Goal: Task Accomplishment & Management: Complete application form

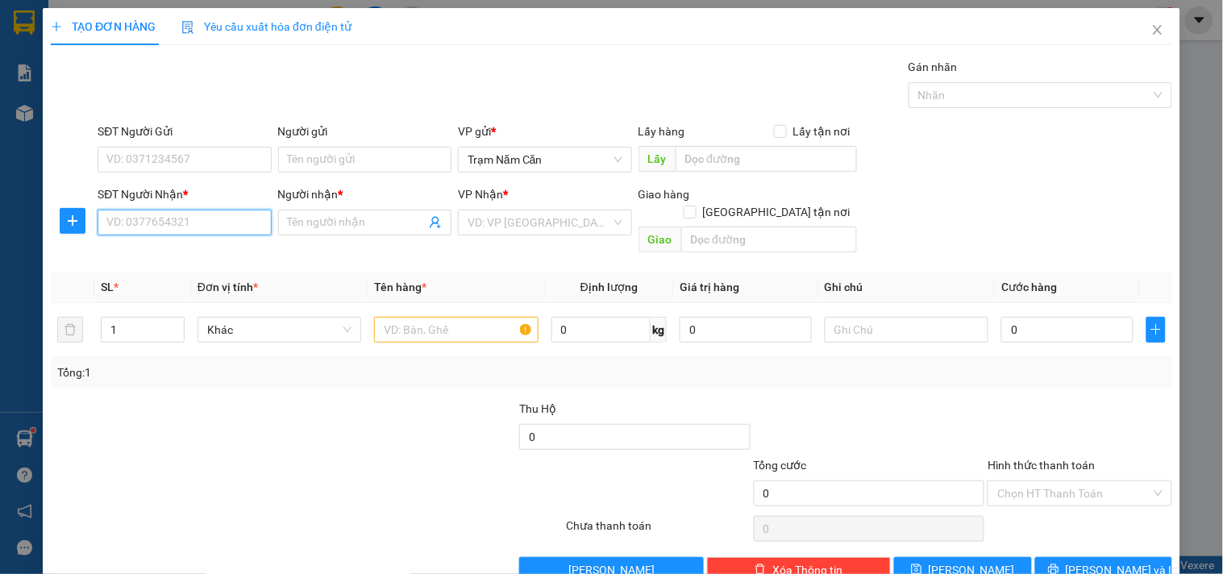
click at [197, 219] on input "SĐT Người Nhận *" at bounding box center [184, 223] width 173 height 26
click at [210, 255] on div "0948022499 - HIỆN" at bounding box center [182, 255] width 152 height 18
type input "0948022499"
type input "HIỆN"
type input "80.000"
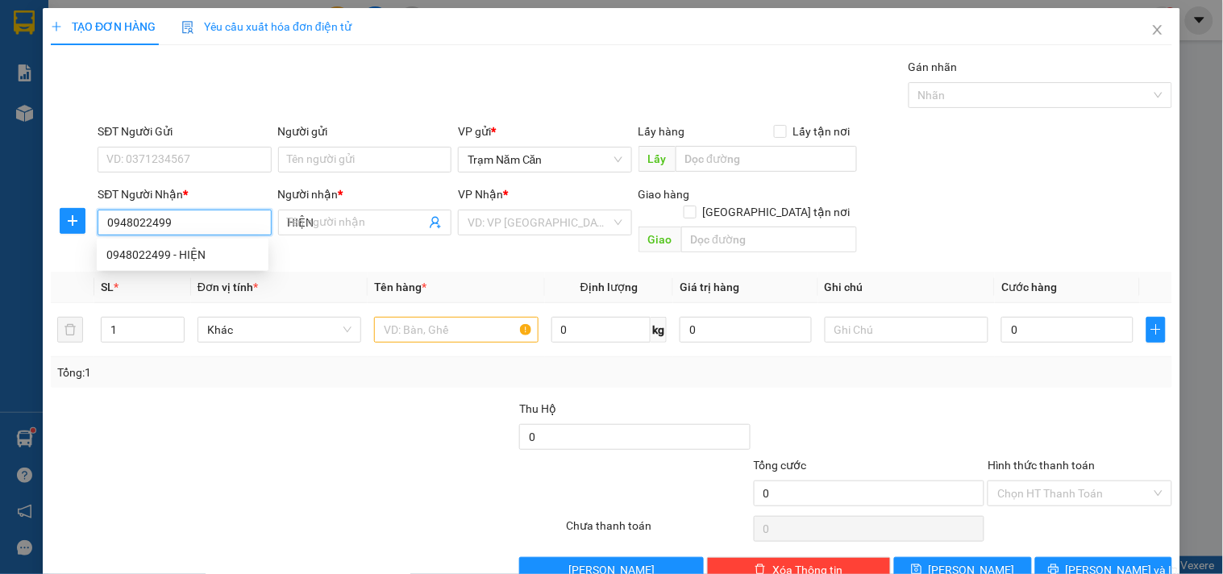
type input "80.000"
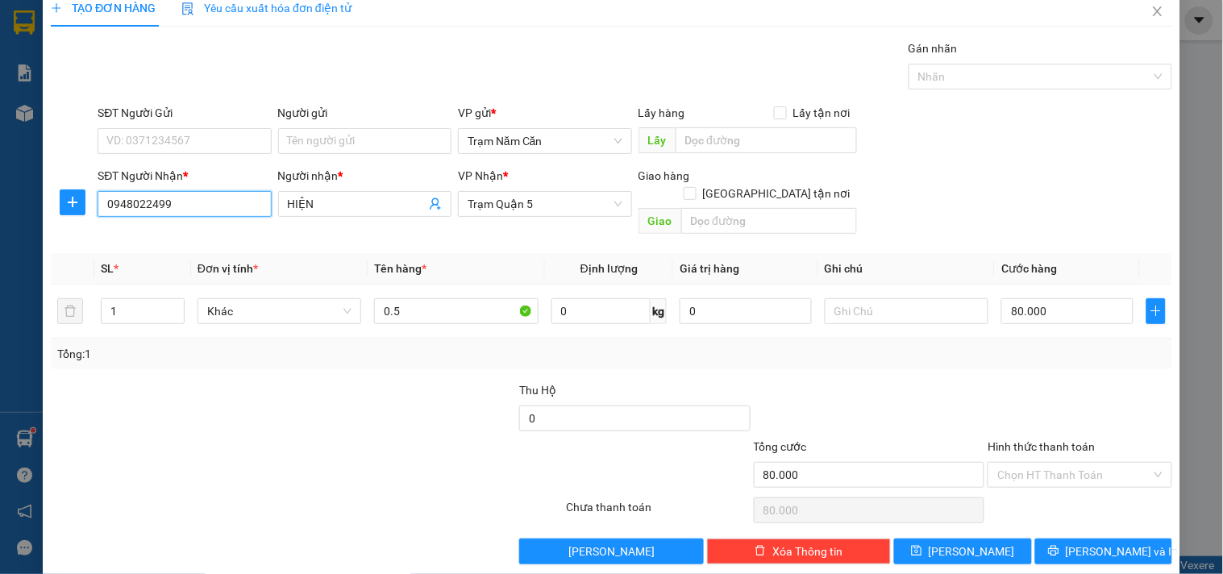
scroll to position [22, 0]
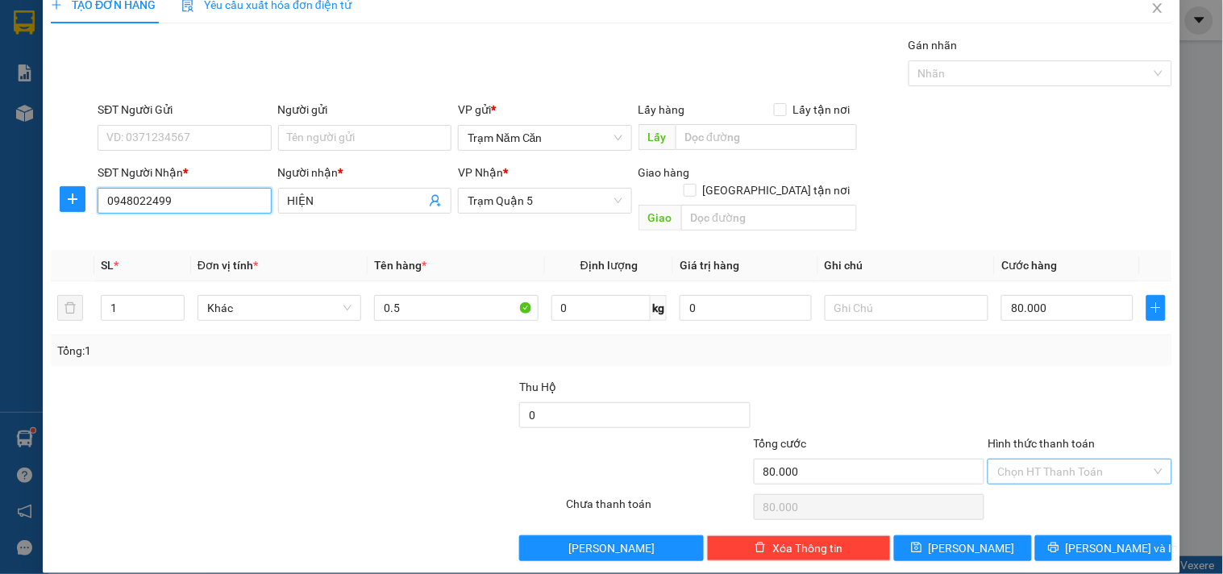
type input "0948022499"
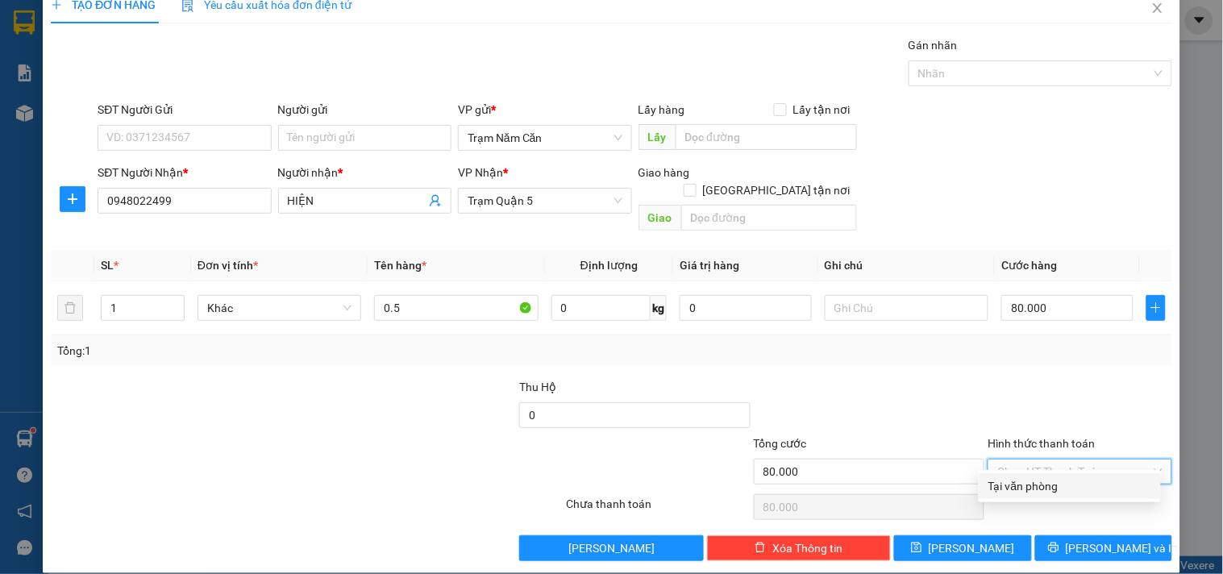
drag, startPoint x: 1012, startPoint y: 447, endPoint x: 1011, endPoint y: 471, distance: 23.4
click at [1012, 459] on input "Hình thức thanh toán" at bounding box center [1073, 471] width 153 height 24
click at [1010, 480] on div "Tại văn phòng" at bounding box center [1069, 486] width 163 height 18
type input "0"
click at [1054, 535] on button "[PERSON_NAME] và In" at bounding box center [1103, 548] width 137 height 26
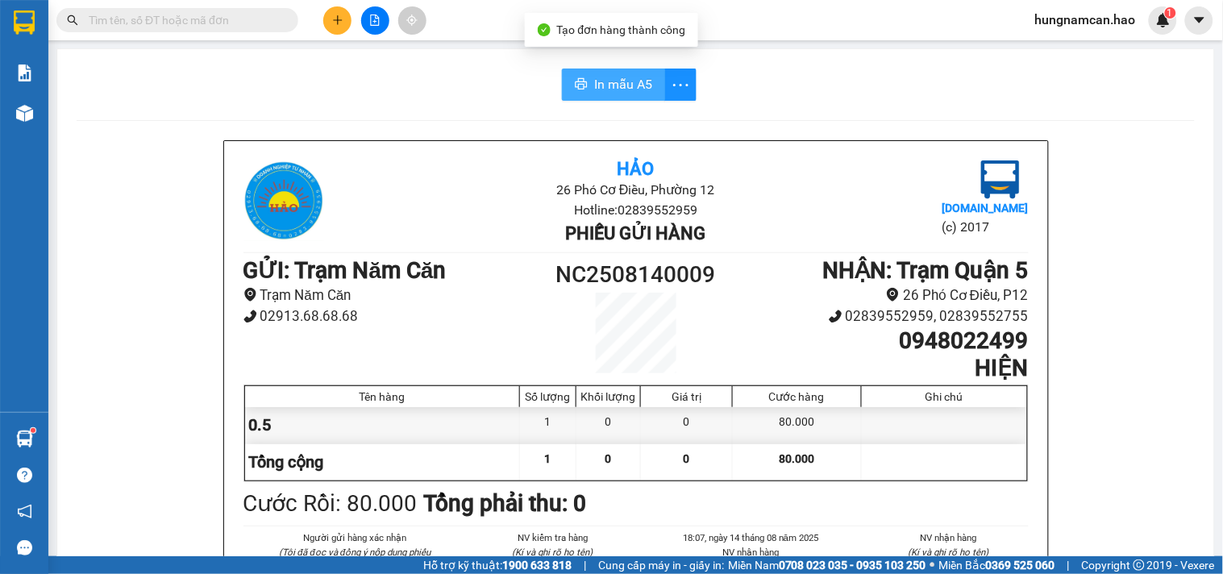
click at [594, 78] on span "In mẫu A5" at bounding box center [623, 84] width 58 height 20
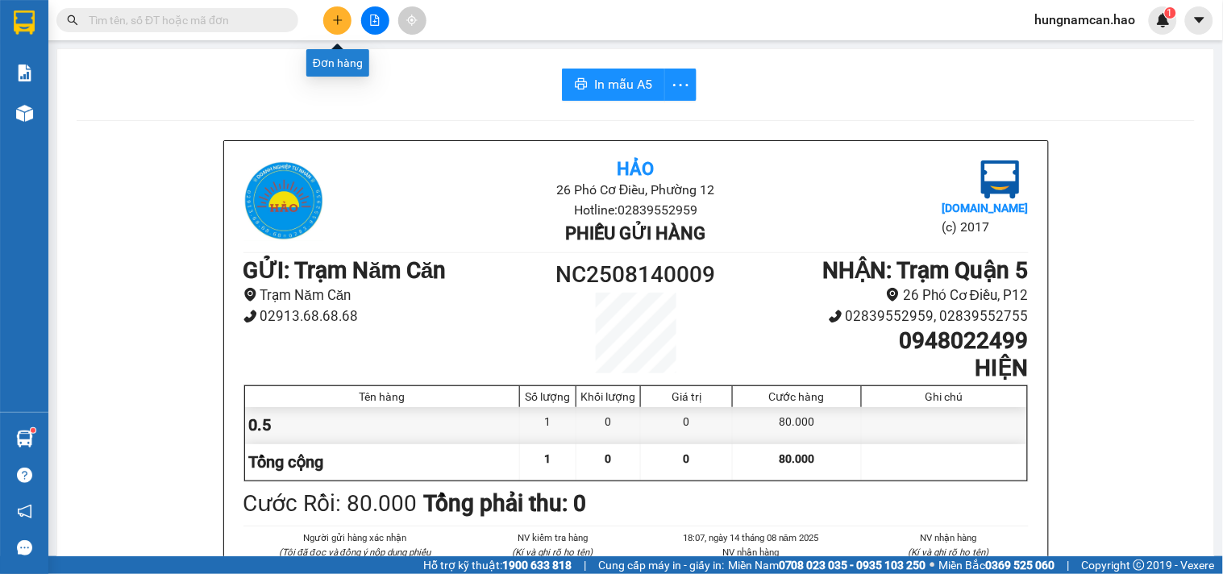
click at [329, 18] on button at bounding box center [337, 20] width 28 height 28
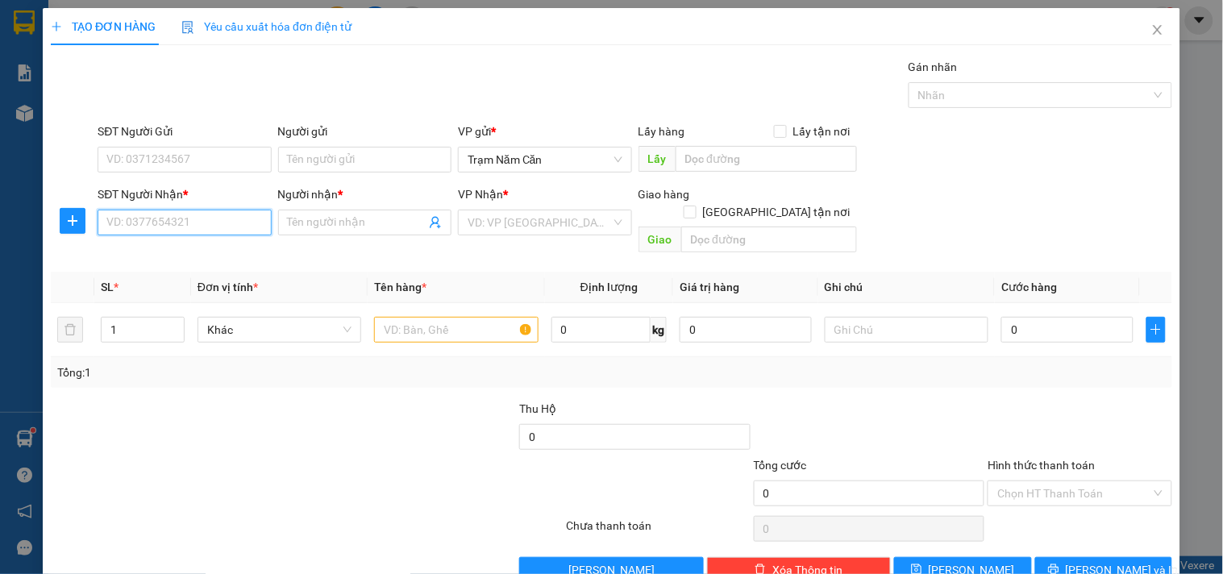
click at [183, 226] on input "SĐT Người Nhận *" at bounding box center [184, 223] width 173 height 26
type input "0903092878"
click at [255, 251] on div "0903092878 - DIỄM" at bounding box center [182, 255] width 152 height 18
type input "DIỄM"
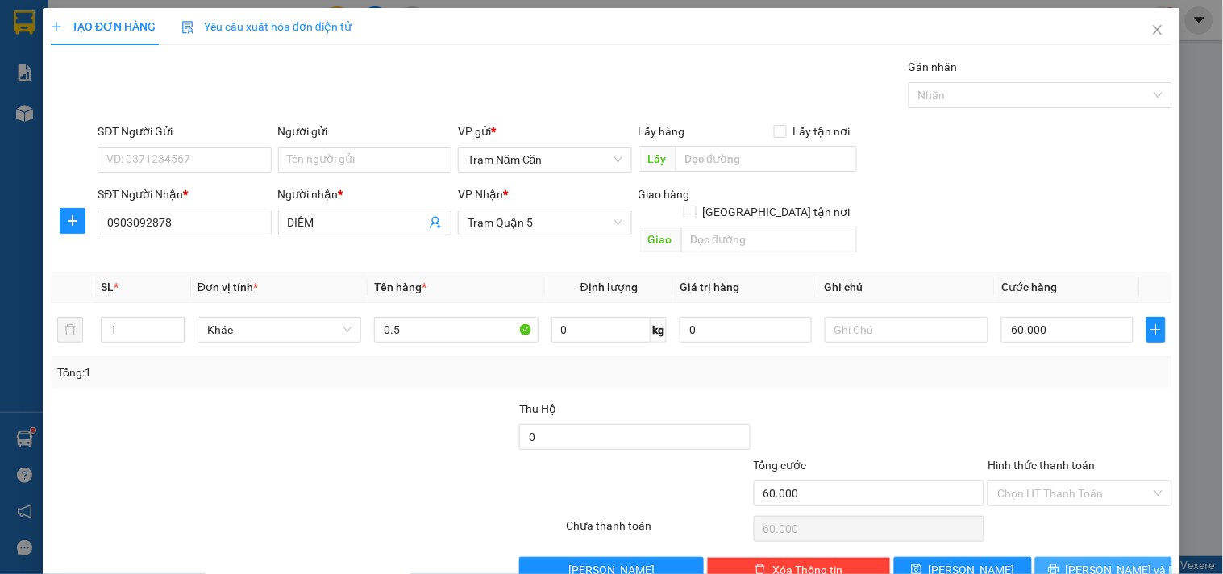
click at [1119, 561] on span "[PERSON_NAME] và In" at bounding box center [1121, 570] width 113 height 18
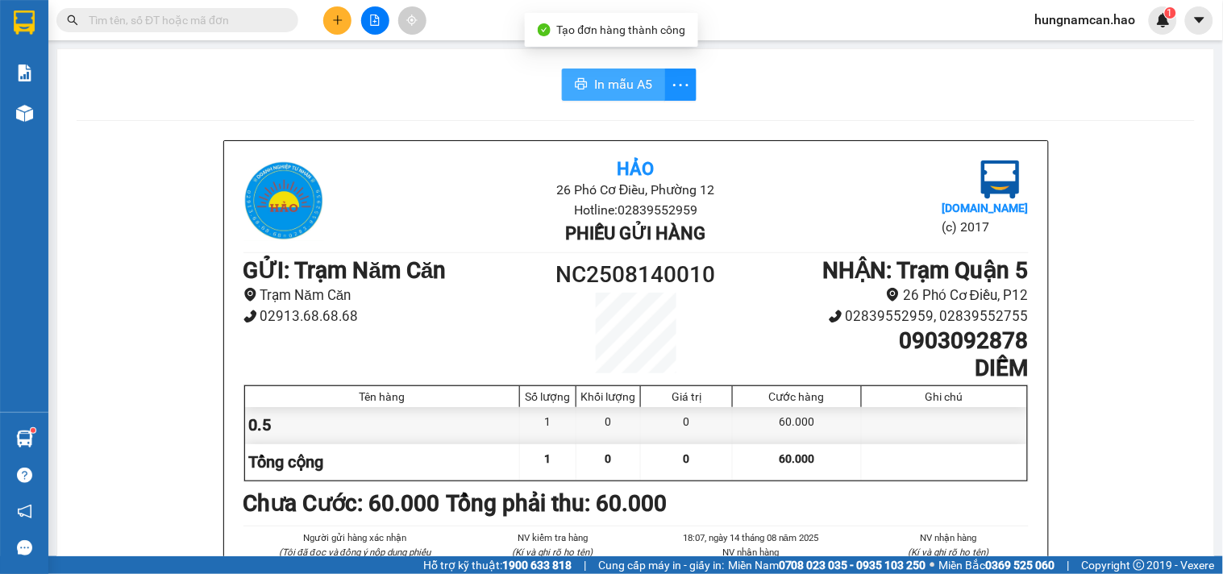
drag, startPoint x: 602, startPoint y: 73, endPoint x: 622, endPoint y: 134, distance: 63.7
click at [602, 74] on button "In mẫu A5" at bounding box center [613, 85] width 103 height 32
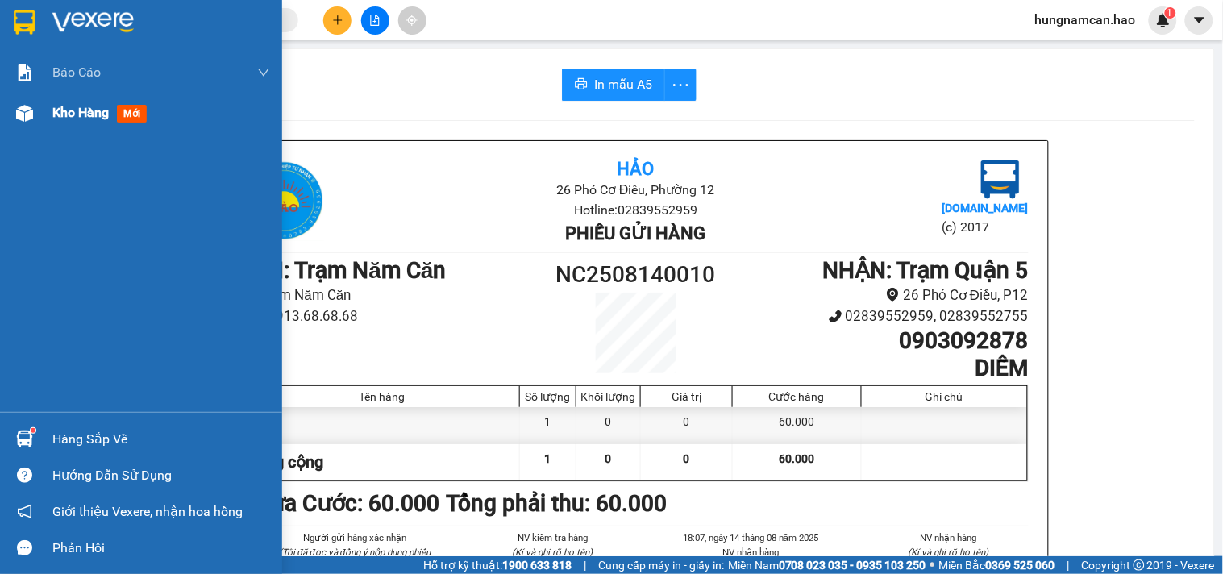
click at [66, 106] on span "Kho hàng" at bounding box center [80, 112] width 56 height 15
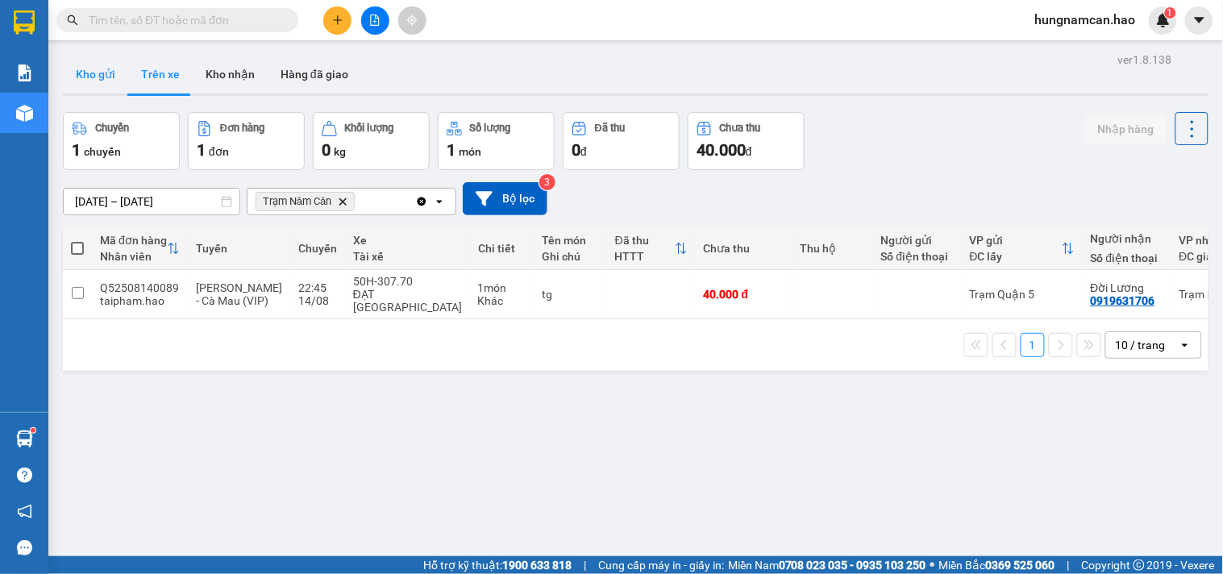
click at [98, 64] on button "Kho gửi" at bounding box center [95, 74] width 65 height 39
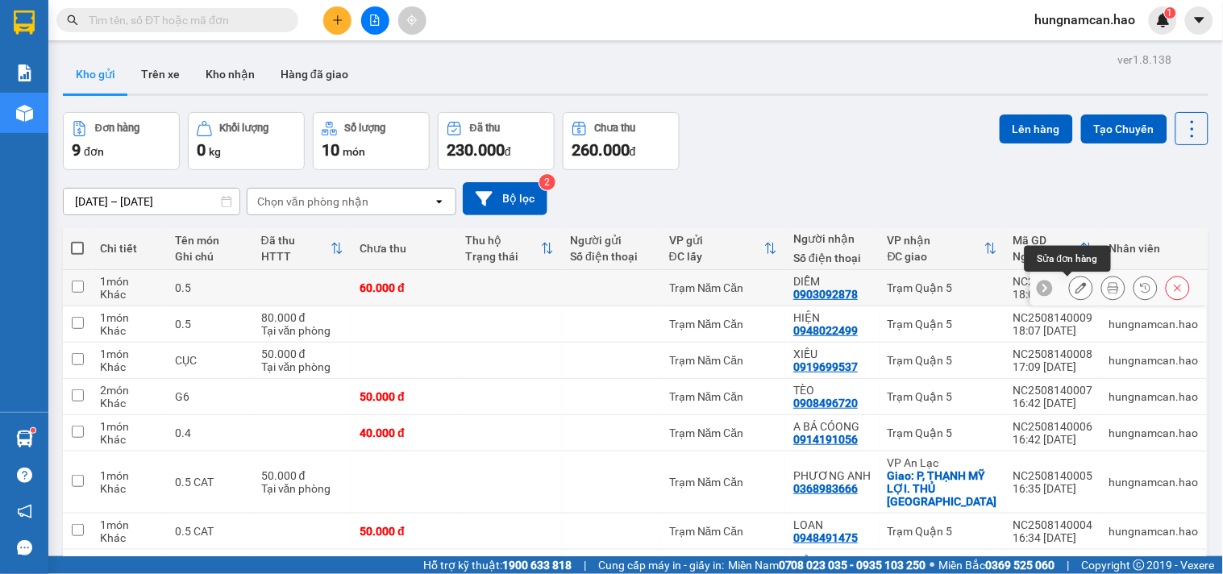
click at [1075, 289] on icon at bounding box center [1080, 287] width 11 height 11
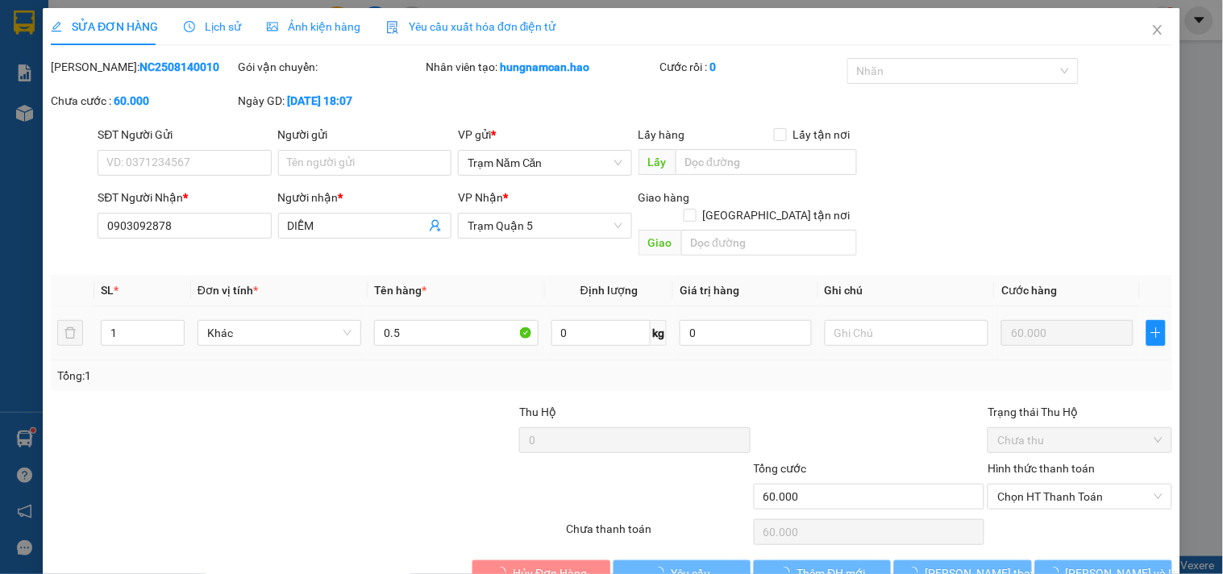
type input "0903092878"
type input "DIỄM"
type input "60.000"
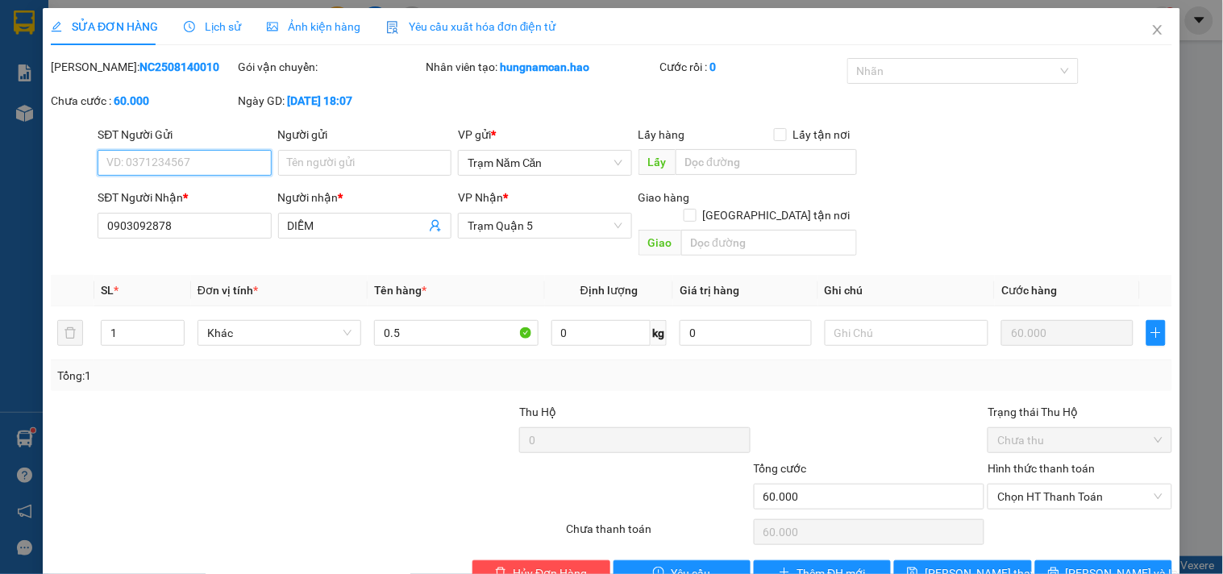
drag, startPoint x: 1050, startPoint y: 457, endPoint x: 1048, endPoint y: 480, distance: 22.6
click at [1049, 484] on span "Chọn HT Thanh Toán" at bounding box center [1079, 496] width 164 height 24
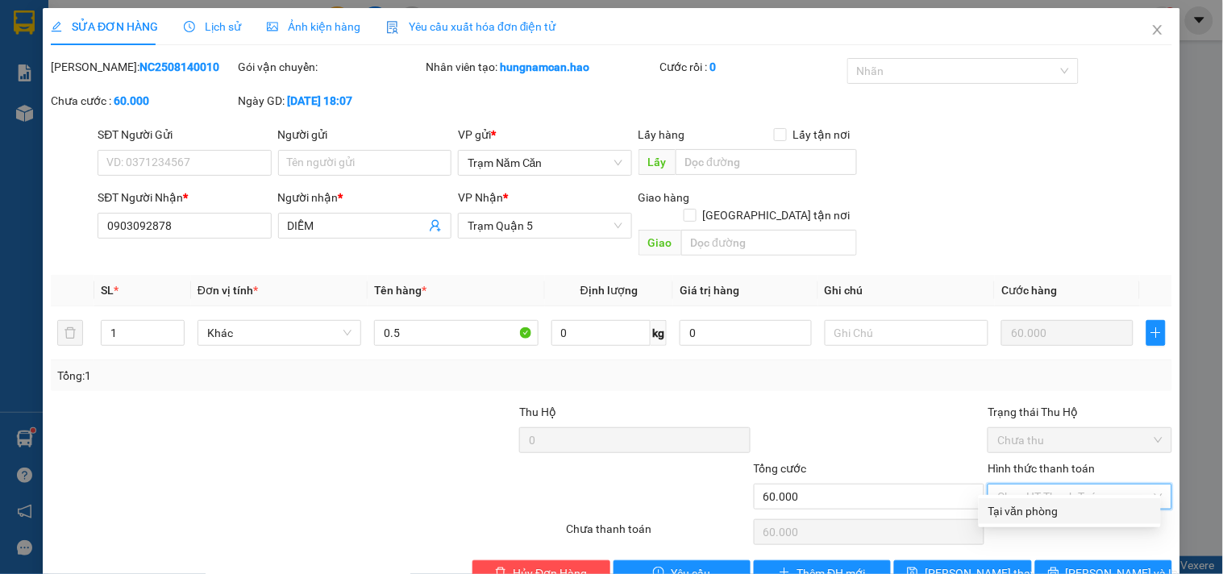
click at [1044, 502] on div "Tại văn phòng" at bounding box center [1069, 511] width 163 height 18
type input "0"
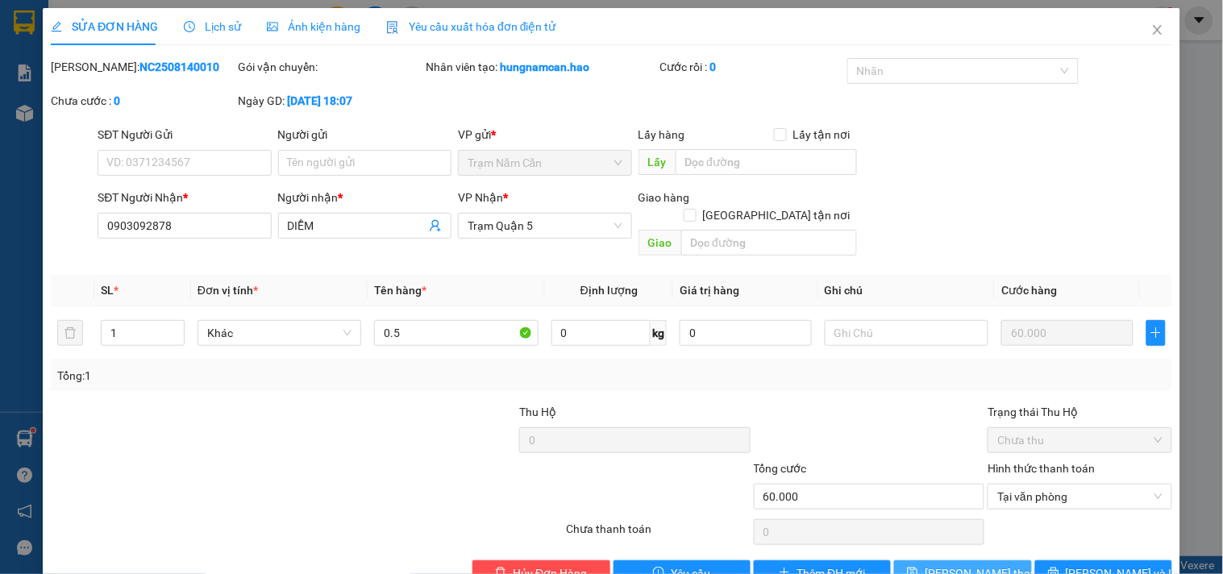
click at [990, 560] on button "[PERSON_NAME] thay đổi" at bounding box center [962, 573] width 137 height 26
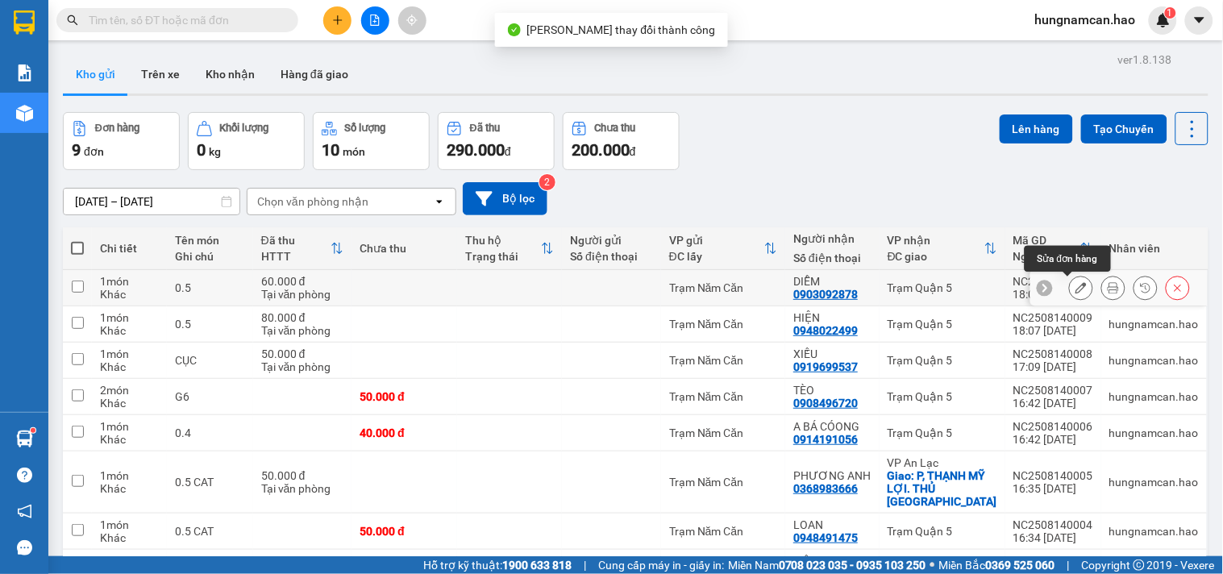
click at [1075, 283] on icon at bounding box center [1080, 287] width 11 height 11
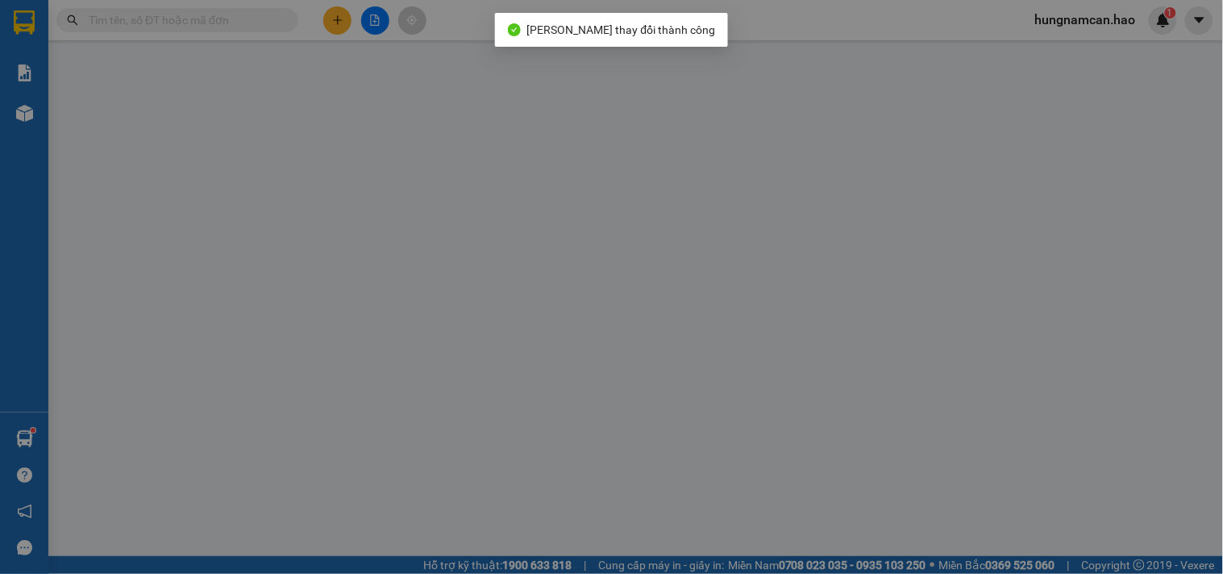
click at [1064, 283] on th "Cước hàng" at bounding box center [1066, 290] width 145 height 31
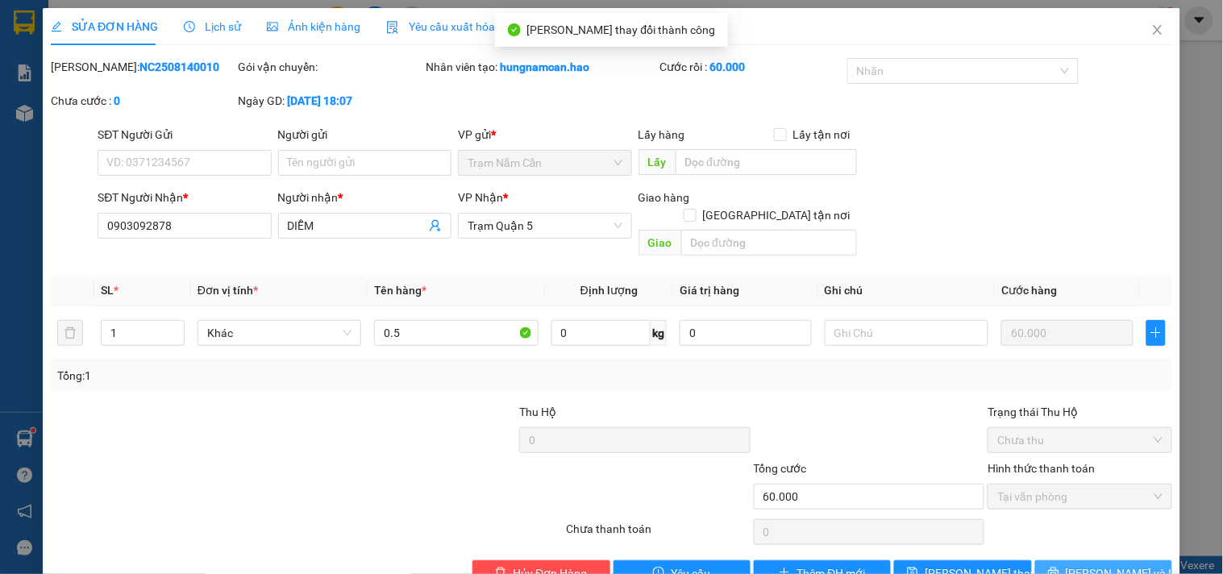
click at [1059, 560] on button "[PERSON_NAME] và In" at bounding box center [1103, 573] width 137 height 26
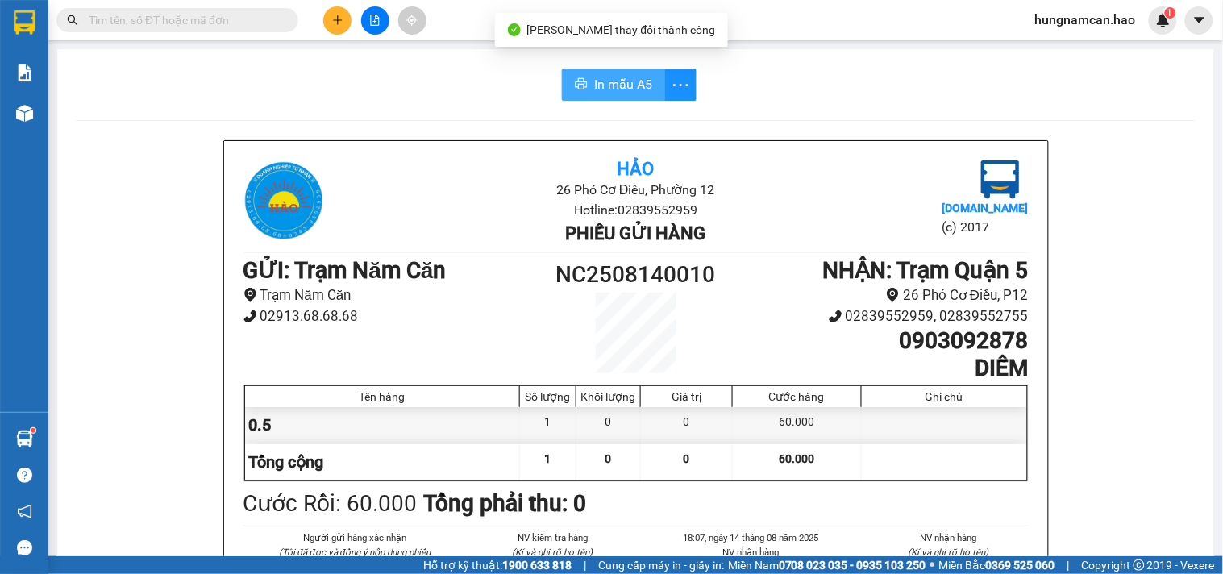
drag, startPoint x: 632, startPoint y: 91, endPoint x: 651, endPoint y: 98, distance: 20.7
click at [632, 90] on span "In mẫu A5" at bounding box center [623, 84] width 58 height 20
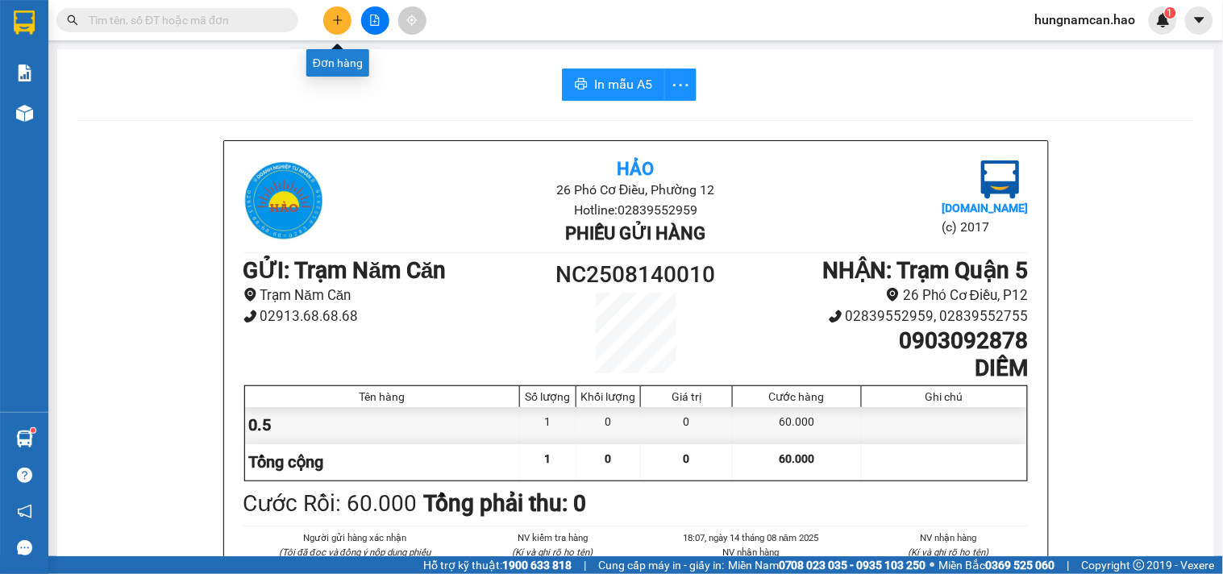
click at [330, 6] on button at bounding box center [337, 20] width 28 height 28
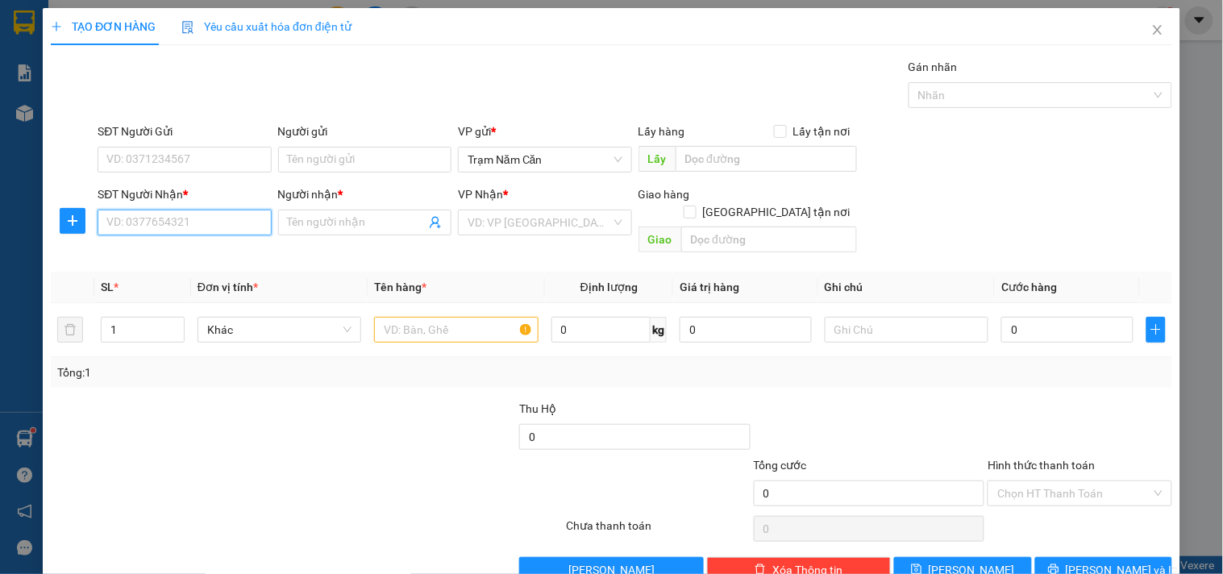
click at [172, 218] on input "SĐT Người Nhận *" at bounding box center [184, 223] width 173 height 26
type input "0909843838"
click at [166, 251] on div "0909843838 - [GEOGRAPHIC_DATA]" at bounding box center [196, 255] width 181 height 18
type input "ĐỨC"
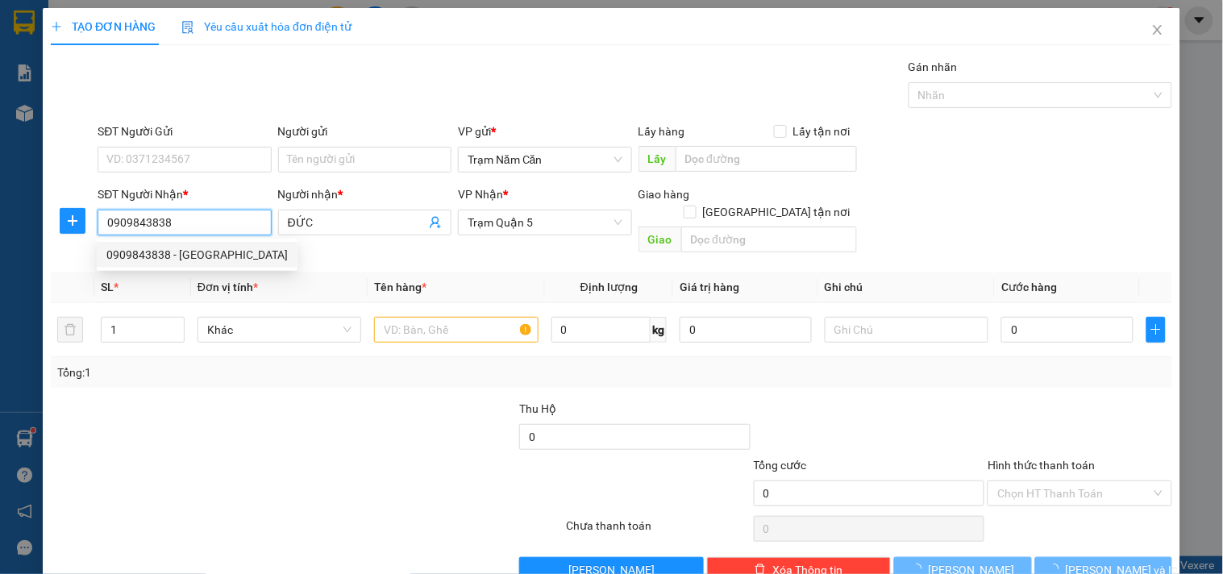
type input "50.000"
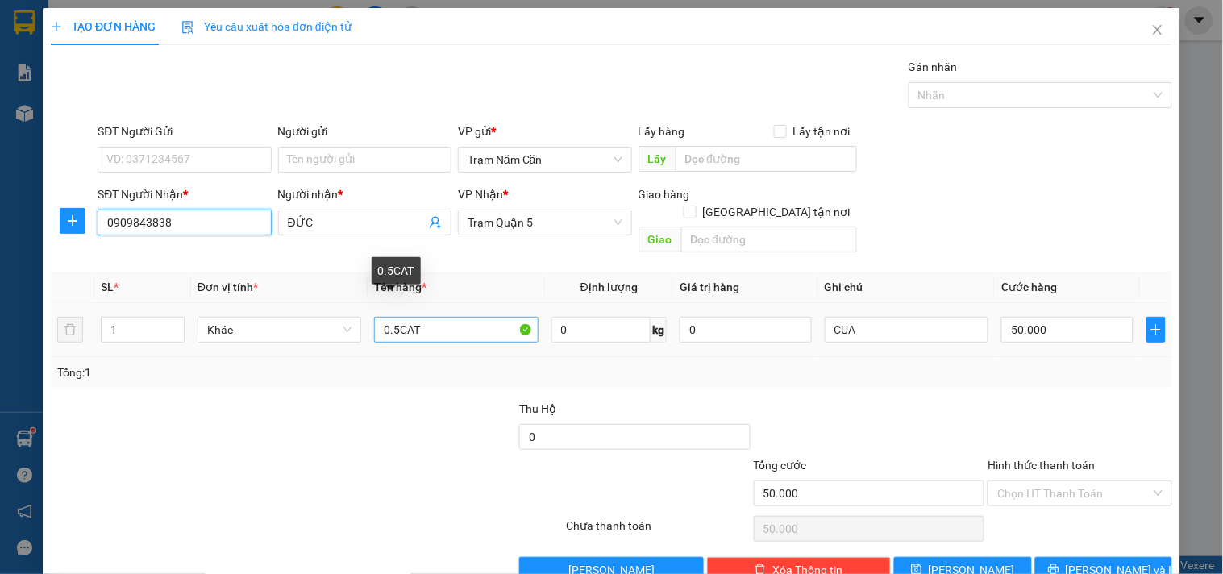
type input "0909843838"
click at [476, 317] on input "0.5CAT" at bounding box center [456, 330] width 164 height 26
type input "0.1"
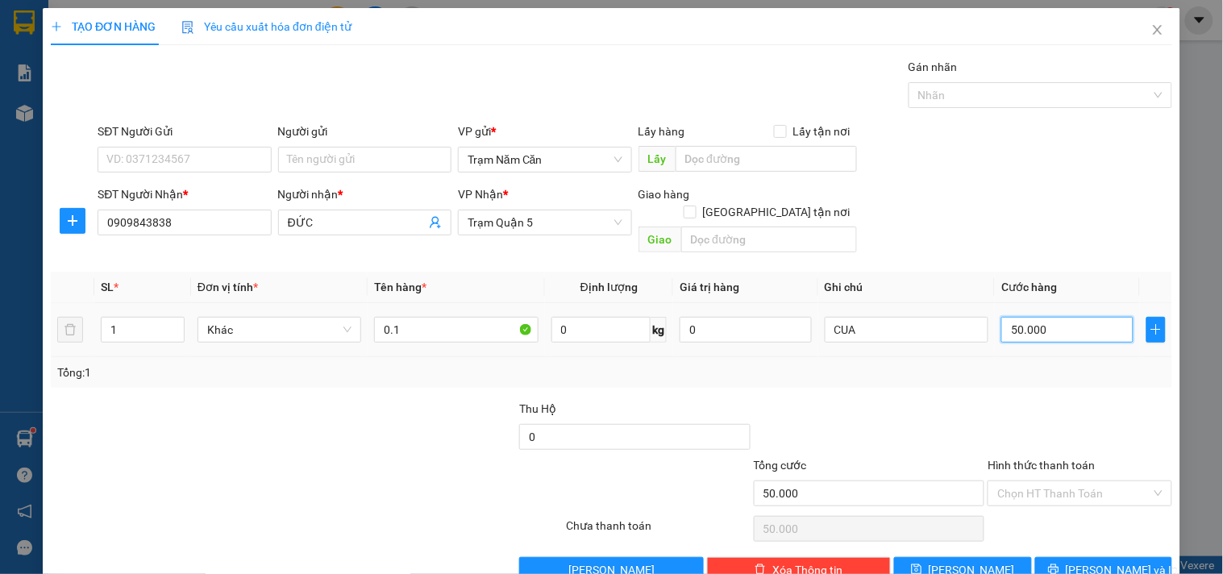
click at [1102, 317] on input "50.000" at bounding box center [1067, 330] width 132 height 26
type input "0"
click at [1057, 376] on div "Transit Pickup Surcharge Ids Transit Deliver Surcharge Ids Transit Deliver Surc…" at bounding box center [611, 320] width 1121 height 525
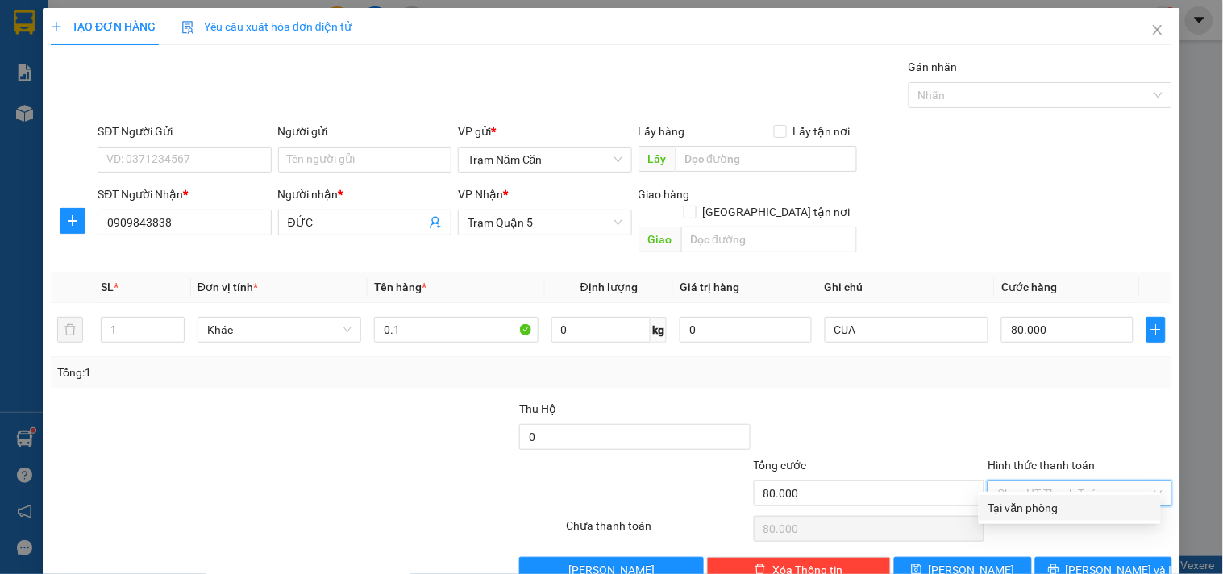
drag, startPoint x: 1048, startPoint y: 445, endPoint x: 1043, endPoint y: 484, distance: 39.8
click at [1048, 481] on input "Hình thức thanh toán" at bounding box center [1073, 493] width 153 height 24
drag, startPoint x: 1043, startPoint y: 484, endPoint x: 1043, endPoint y: 496, distance: 11.3
click at [1043, 499] on div "Tại văn phòng" at bounding box center [1069, 508] width 163 height 18
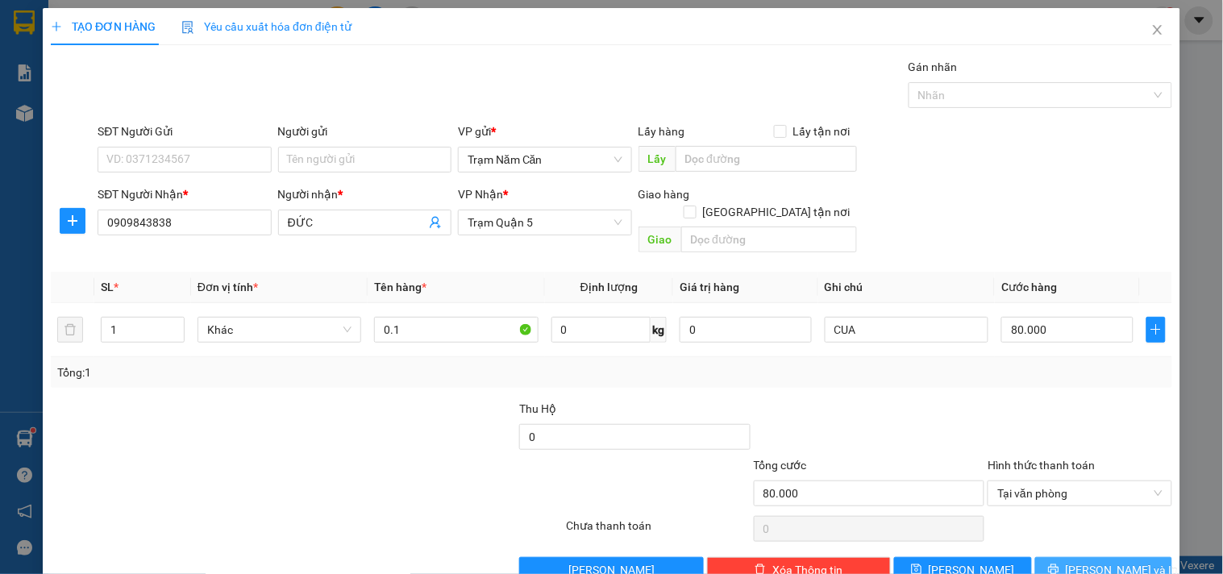
click at [1040, 557] on button "[PERSON_NAME] và In" at bounding box center [1103, 570] width 137 height 26
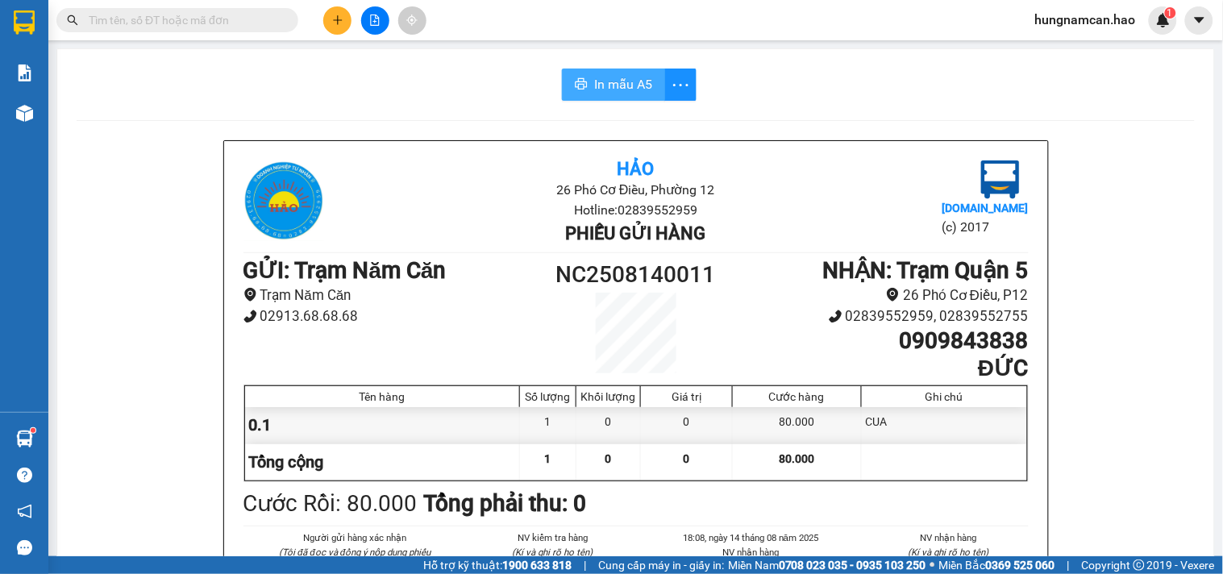
click at [625, 69] on button "In mẫu A5" at bounding box center [613, 85] width 103 height 32
click at [326, 14] on button at bounding box center [337, 20] width 28 height 28
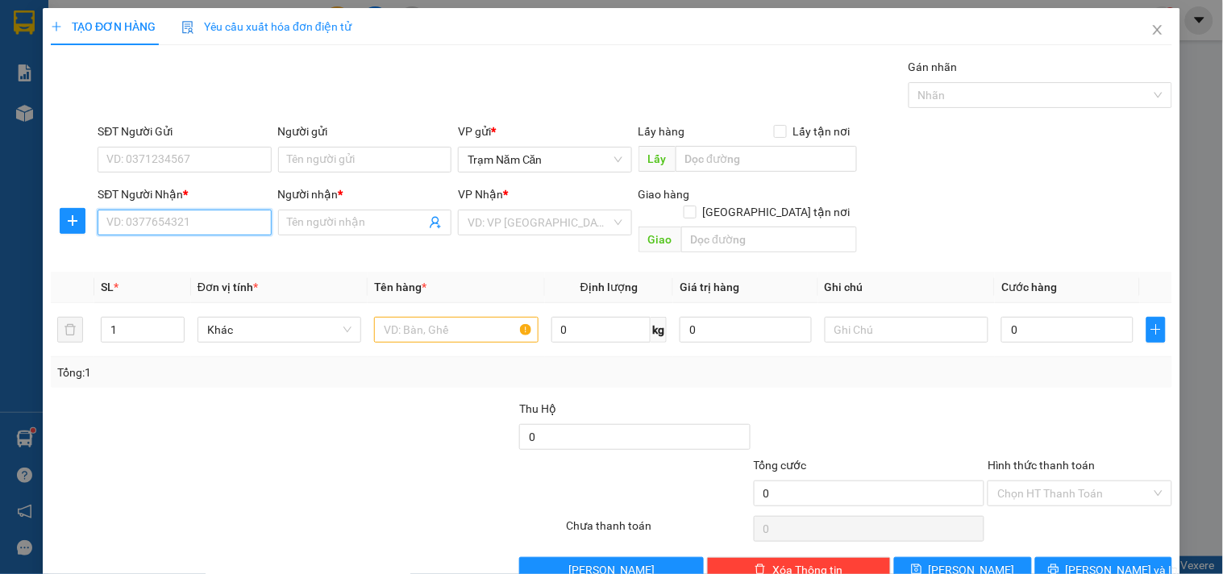
click at [155, 235] on input "SĐT Người Nhận *" at bounding box center [184, 223] width 173 height 26
type input "0907734004"
click at [166, 255] on div "0907734004 - HẠNH" at bounding box center [182, 255] width 152 height 18
type input "HẠNH"
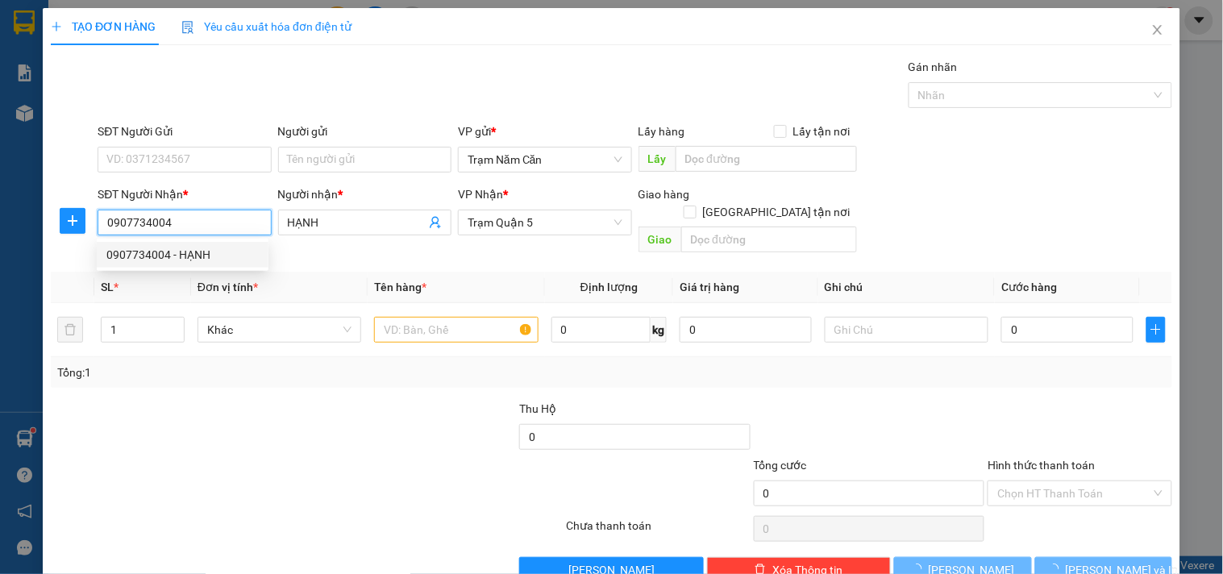
type input "140.000"
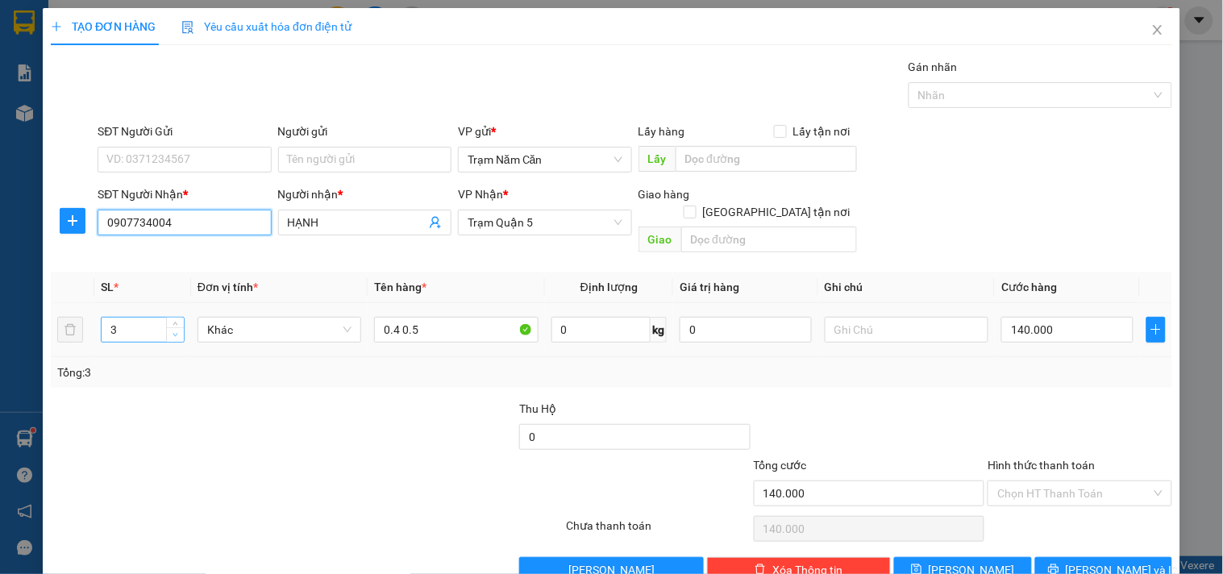
type input "0907734004"
type input "2"
click at [173, 330] on span "down" at bounding box center [176, 335] width 10 height 10
drag, startPoint x: 1003, startPoint y: 296, endPoint x: 1054, endPoint y: 293, distance: 51.6
click at [1005, 313] on div "140.000" at bounding box center [1067, 329] width 132 height 32
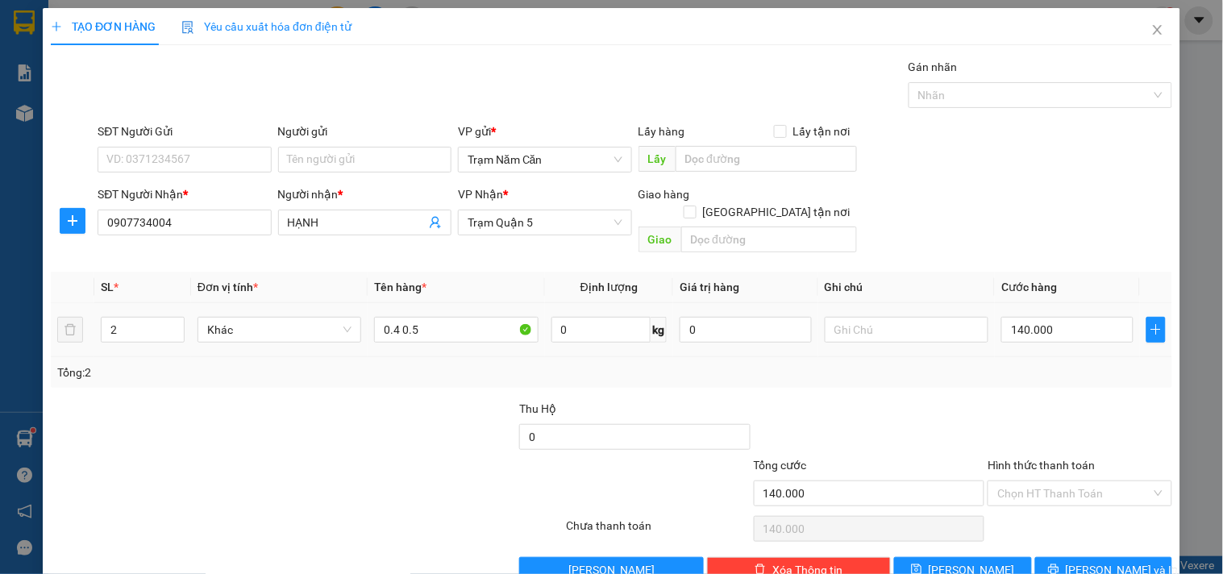
click at [1054, 303] on td "140.000" at bounding box center [1066, 330] width 145 height 54
click at [1052, 319] on input "140.000" at bounding box center [1067, 330] width 132 height 26
type input "0"
type input "001"
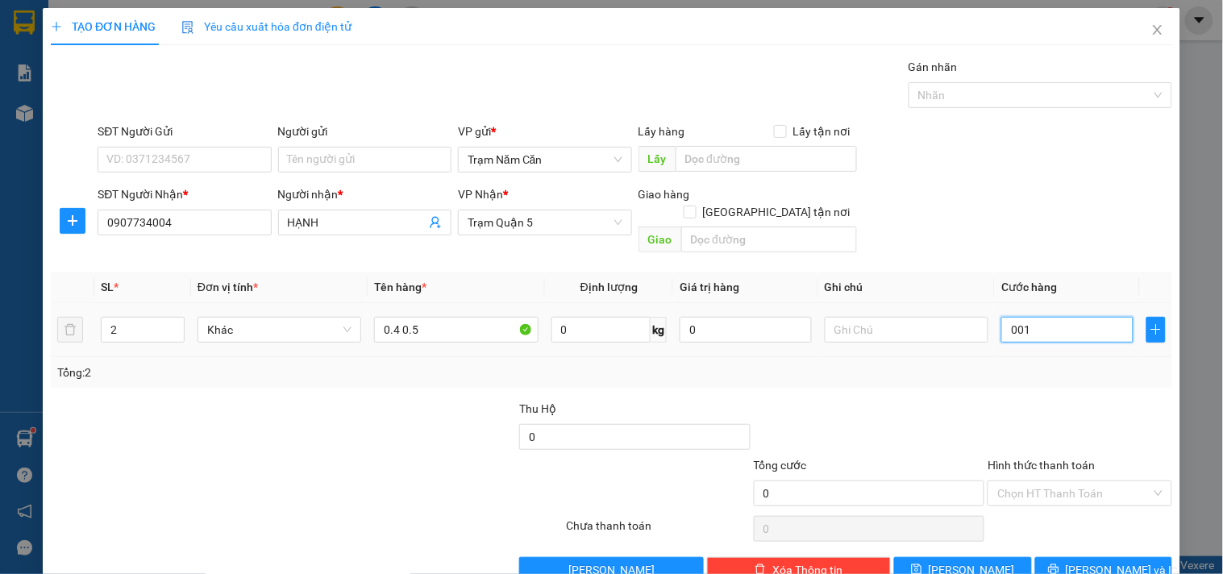
type input "1"
type input "10"
type input "00.100"
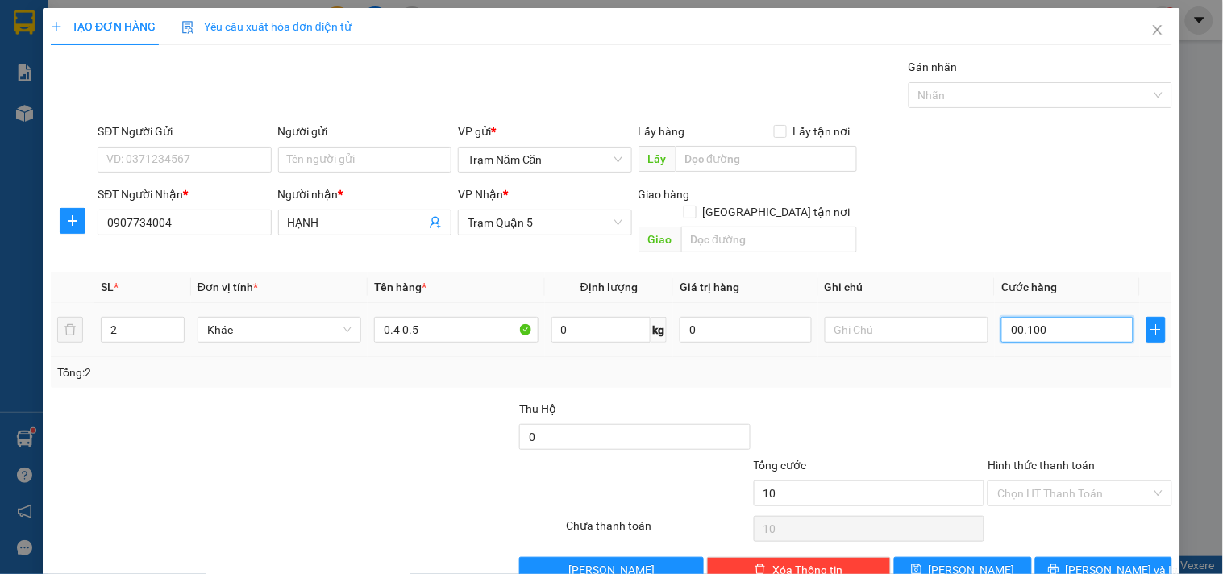
type input "100"
type input "00.100"
type input "100.000"
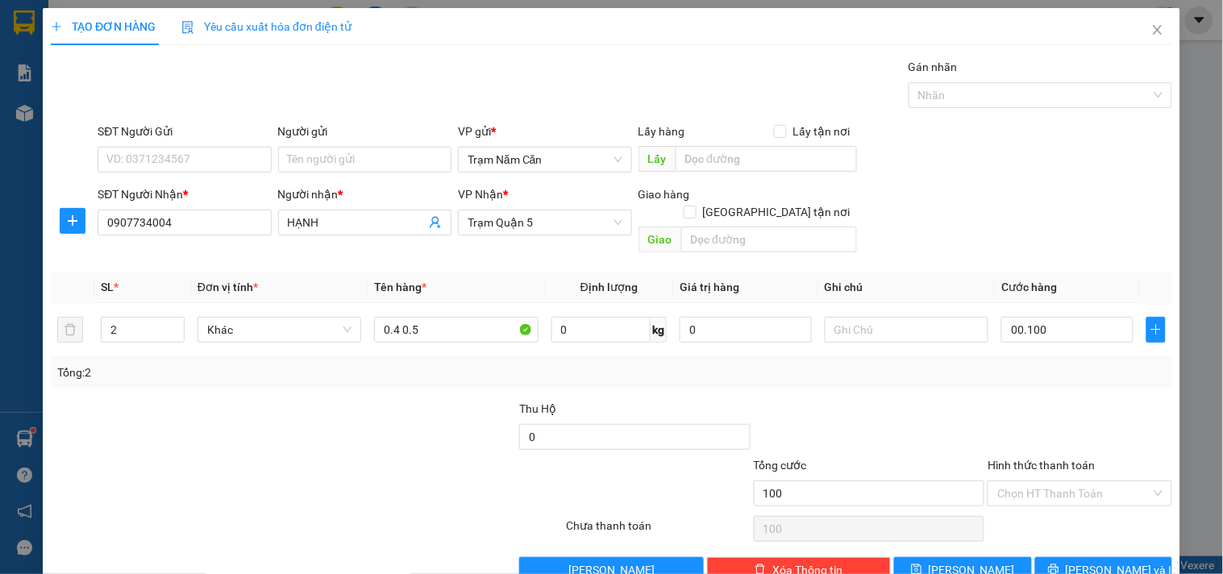
type input "100.000"
click at [953, 401] on div at bounding box center [869, 428] width 235 height 56
click at [1040, 481] on input "Hình thức thanh toán" at bounding box center [1073, 493] width 153 height 24
click at [1041, 499] on div "Tại văn phòng" at bounding box center [1069, 508] width 163 height 18
type input "0"
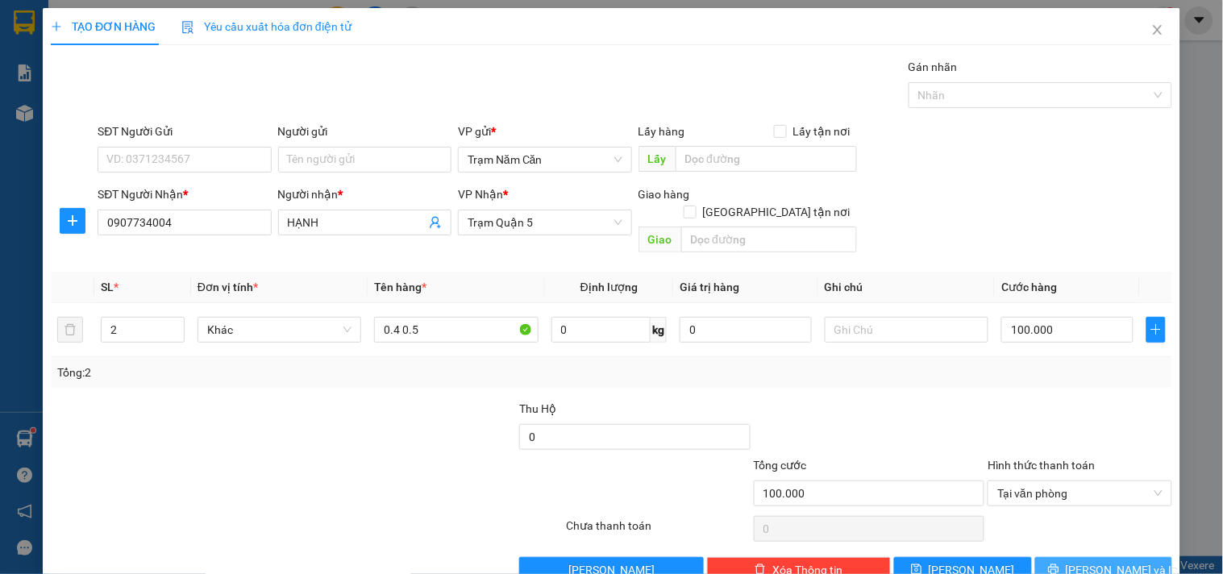
click at [1056, 557] on button "[PERSON_NAME] và In" at bounding box center [1103, 570] width 137 height 26
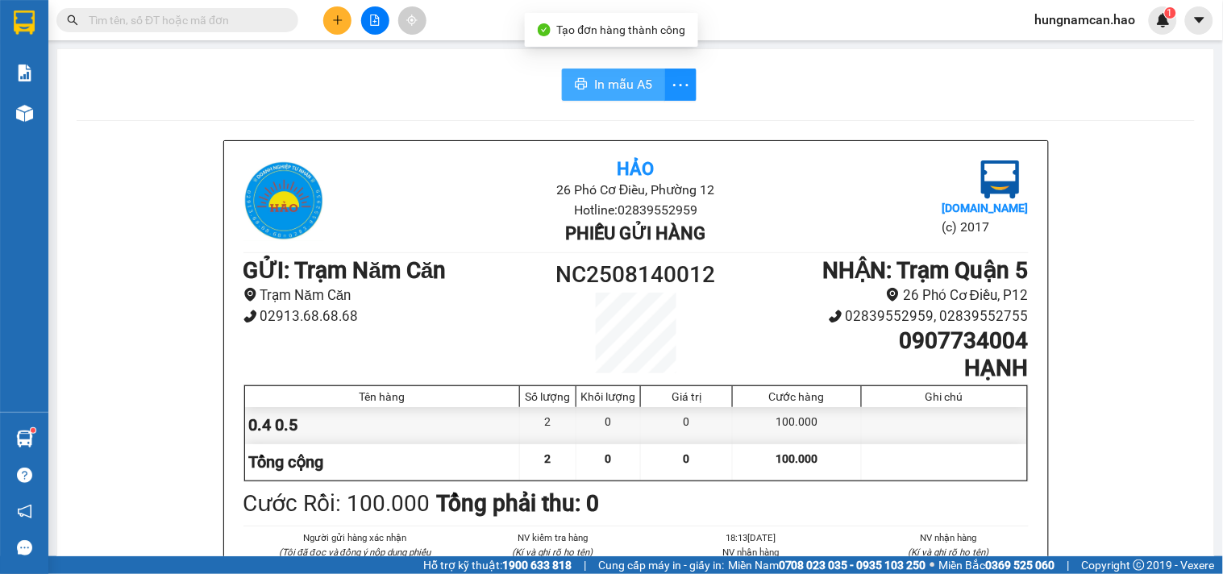
click at [586, 86] on button "In mẫu A5" at bounding box center [613, 85] width 103 height 32
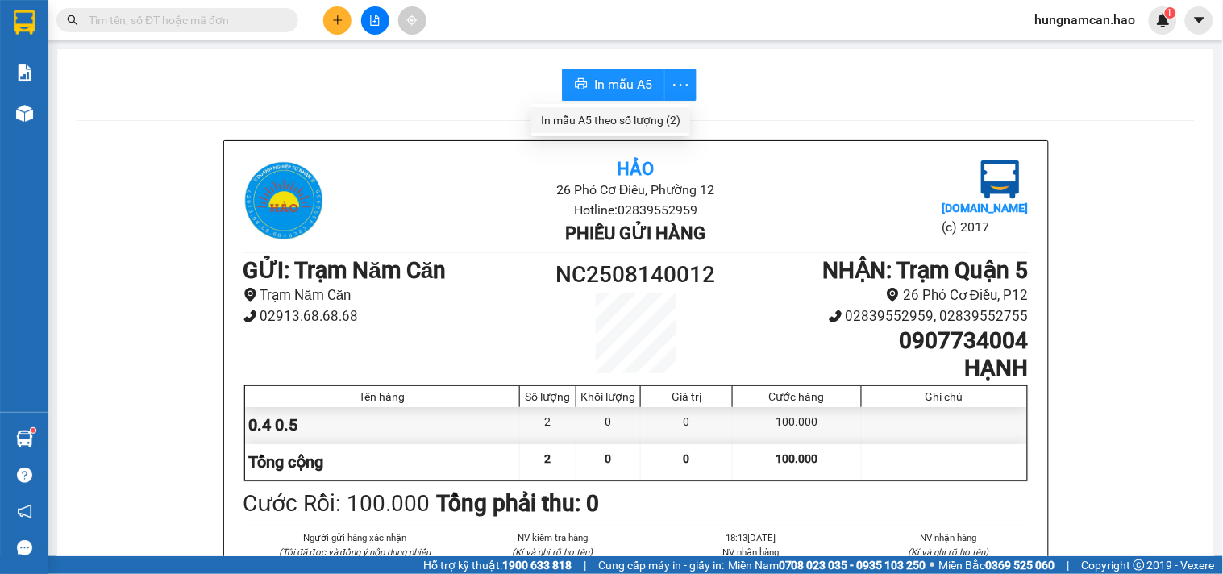
click at [663, 118] on div "In mẫu A5 theo số lượng (2)" at bounding box center [610, 120] width 139 height 18
